Goal: Download file/media

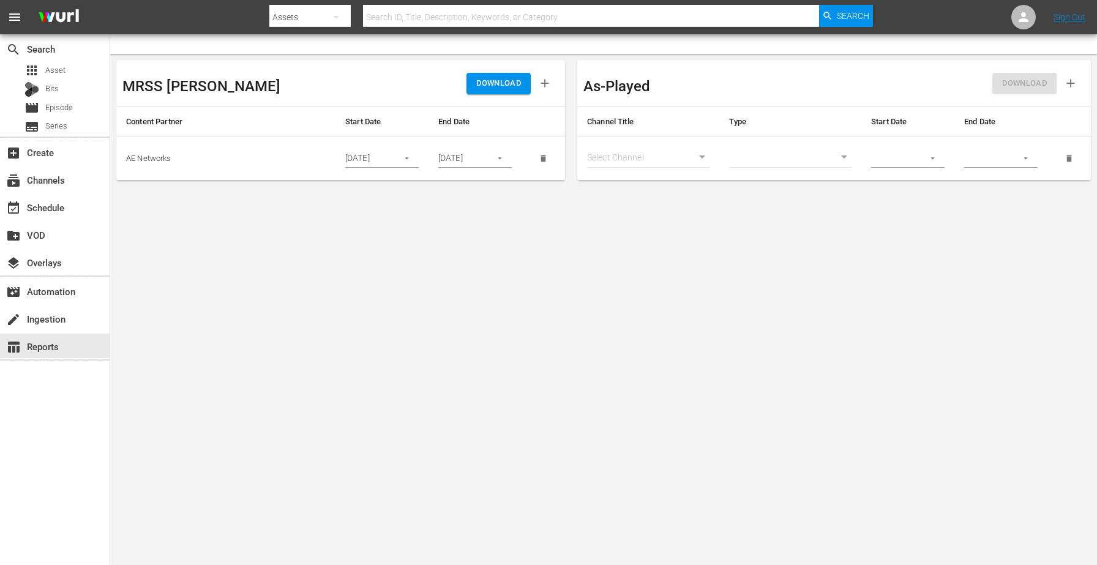
click at [406, 161] on icon "button" at bounding box center [406, 158] width 9 height 9
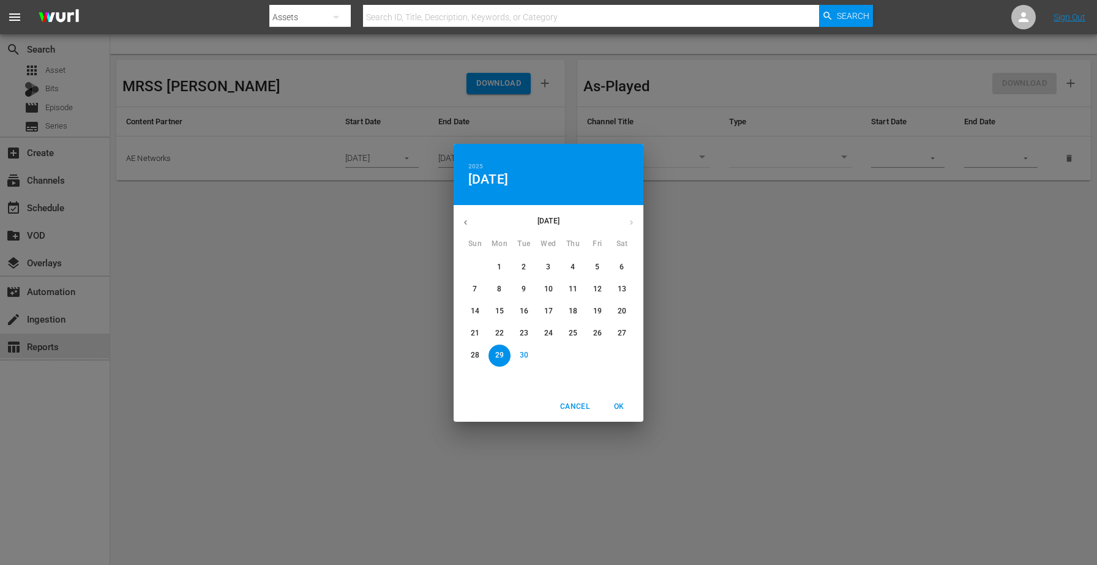
click at [528, 353] on p "30" at bounding box center [524, 355] width 9 height 10
click at [619, 407] on span "OK" at bounding box center [618, 406] width 29 height 13
type input "[DATE]"
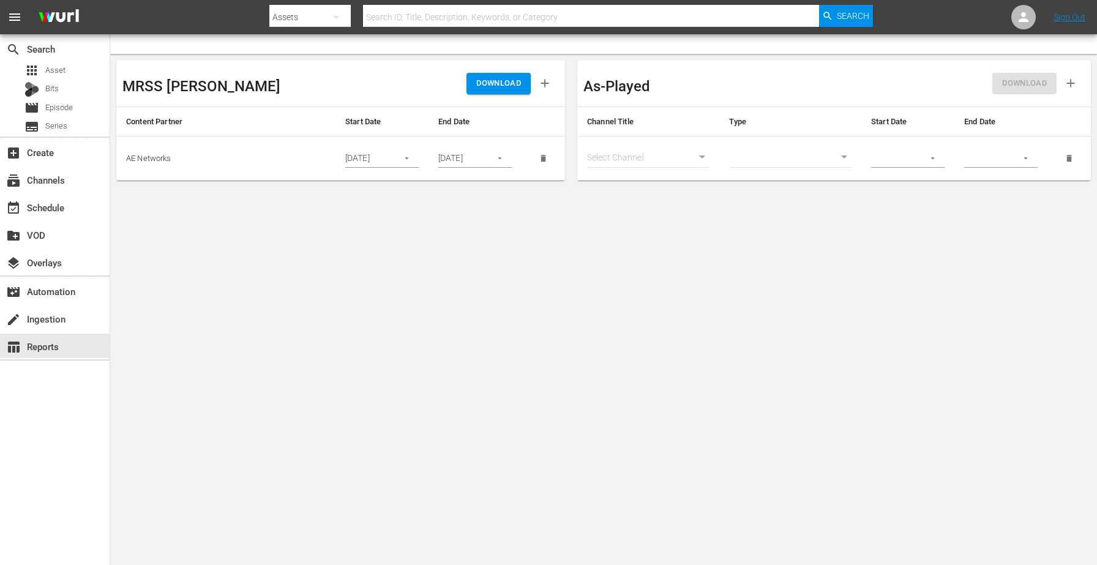
click at [474, 95] on div "DOWNLOAD" at bounding box center [450, 83] width 219 height 34
click at [478, 89] on span "DOWNLOAD" at bounding box center [498, 84] width 45 height 14
click at [52, 320] on div "create Ingestion" at bounding box center [34, 317] width 69 height 11
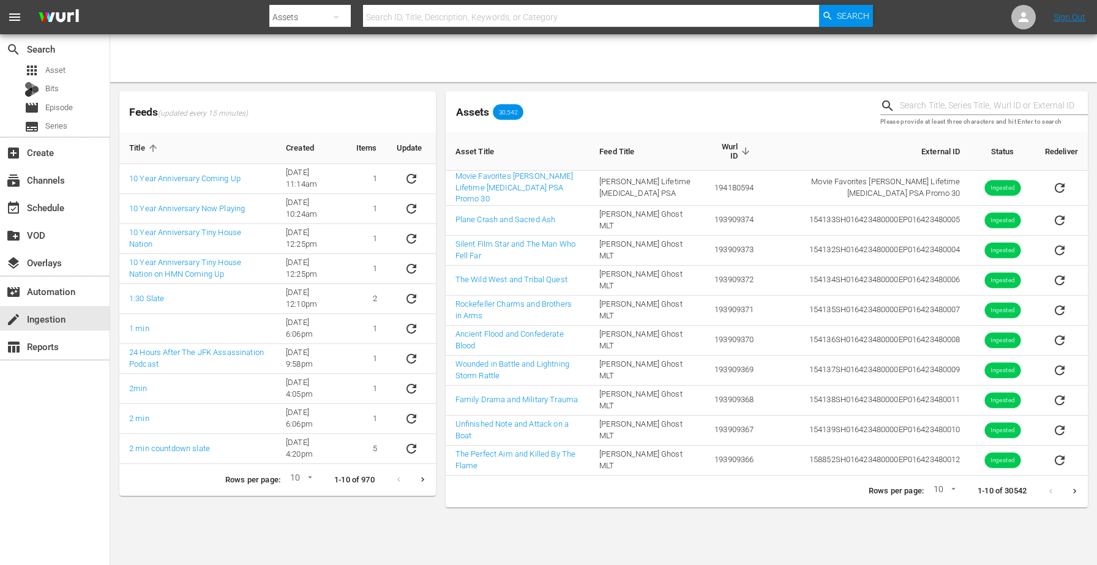
click at [939, 105] on input "text" at bounding box center [994, 106] width 188 height 18
paste input "234179"
type input "234179"
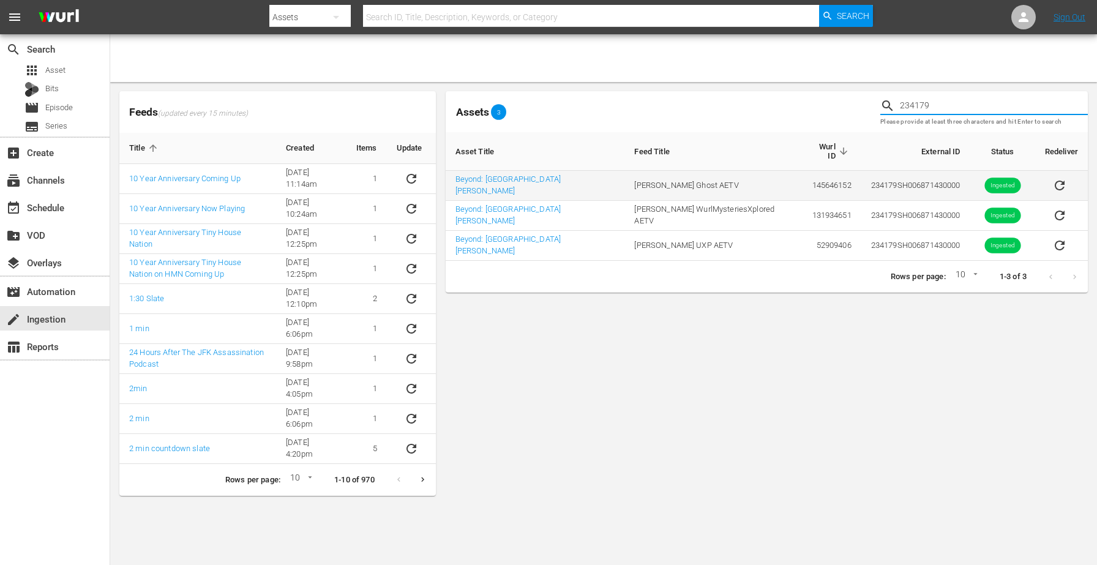
click at [1052, 179] on icon "sticky table" at bounding box center [1059, 185] width 15 height 15
